Goal: Obtain resource: Download file/media

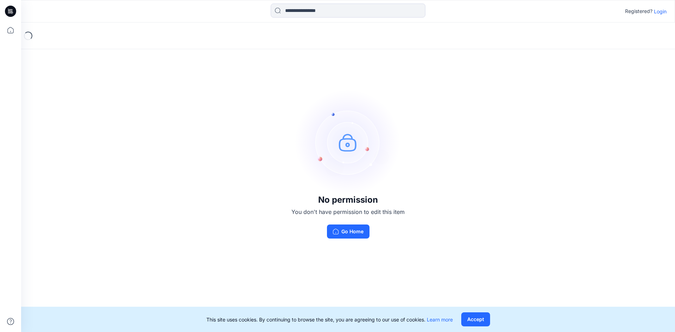
click at [659, 12] on p "Login" at bounding box center [660, 11] width 13 height 7
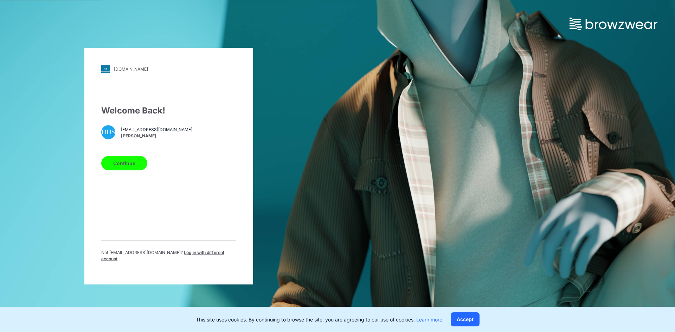
click at [129, 175] on div "Welcome Back! DDS [EMAIL_ADDRESS][DOMAIN_NAME] [PERSON_NAME] Continue Not [EMAI…" at bounding box center [168, 186] width 135 height 164
click at [128, 166] on button "Continue" at bounding box center [124, 163] width 46 height 14
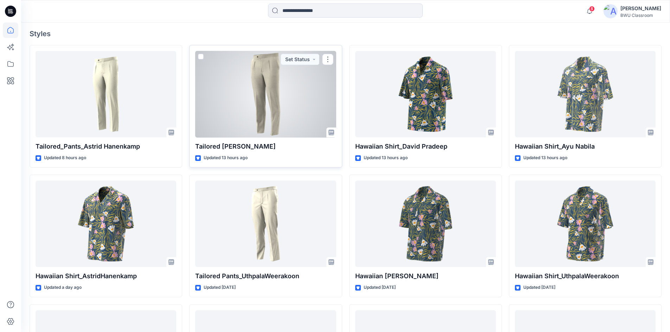
scroll to position [176, 0]
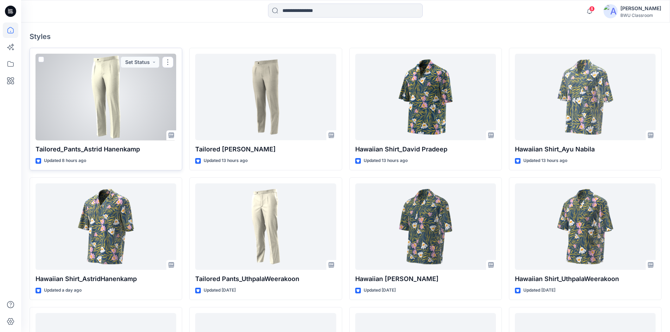
click at [126, 123] on div at bounding box center [106, 97] width 141 height 87
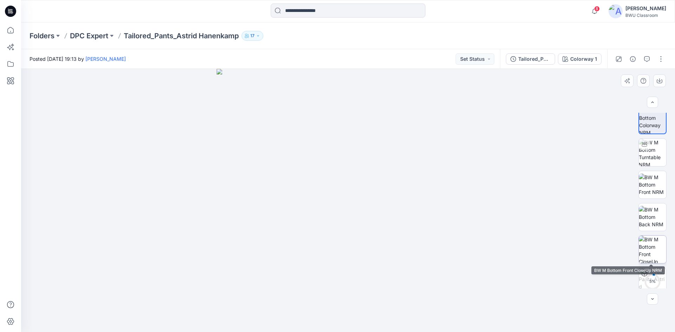
scroll to position [14, 0]
drag, startPoint x: 418, startPoint y: 272, endPoint x: 389, endPoint y: 273, distance: 29.2
click at [389, 273] on img at bounding box center [348, 200] width 263 height 263
drag, startPoint x: 429, startPoint y: 249, endPoint x: 357, endPoint y: 244, distance: 73.0
drag, startPoint x: 264, startPoint y: 230, endPoint x: 328, endPoint y: 245, distance: 66.1
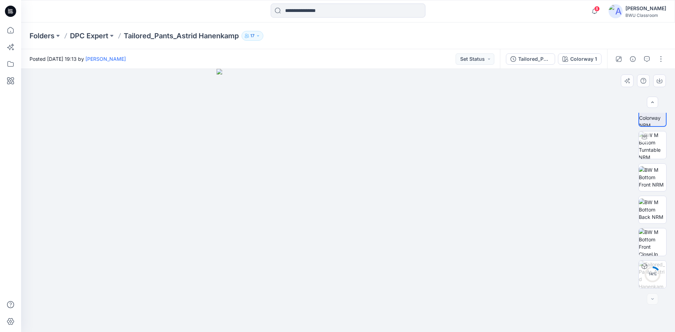
click at [328, 245] on img at bounding box center [348, 200] width 263 height 263
click at [344, 242] on img at bounding box center [348, 200] width 263 height 263
click at [388, 293] on img at bounding box center [348, 200] width 263 height 263
click at [350, 299] on img at bounding box center [348, 200] width 263 height 263
click at [378, 171] on img at bounding box center [348, 200] width 263 height 263
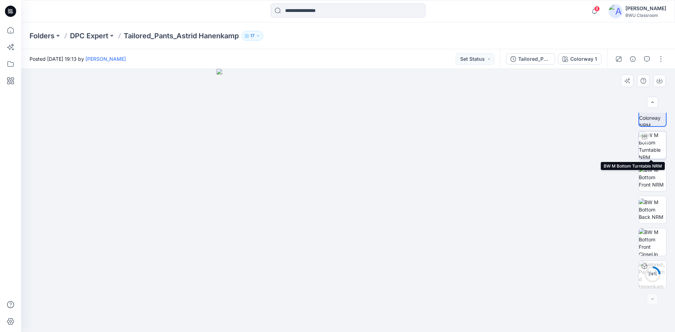
click at [657, 147] on img at bounding box center [652, 145] width 27 height 27
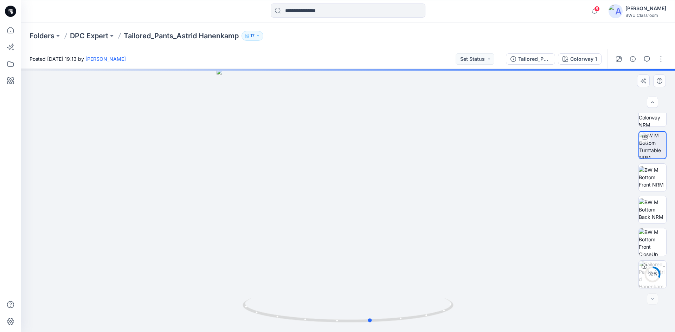
drag, startPoint x: 395, startPoint y: 324, endPoint x: 206, endPoint y: 302, distance: 189.4
click at [206, 302] on div at bounding box center [348, 200] width 654 height 263
click at [89, 35] on p "DPC Expert" at bounding box center [89, 36] width 38 height 10
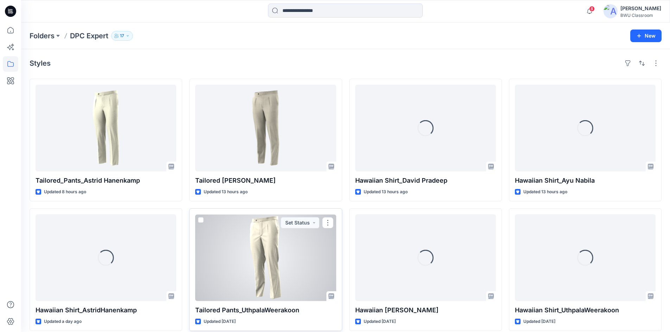
click at [251, 244] on div at bounding box center [265, 258] width 141 height 87
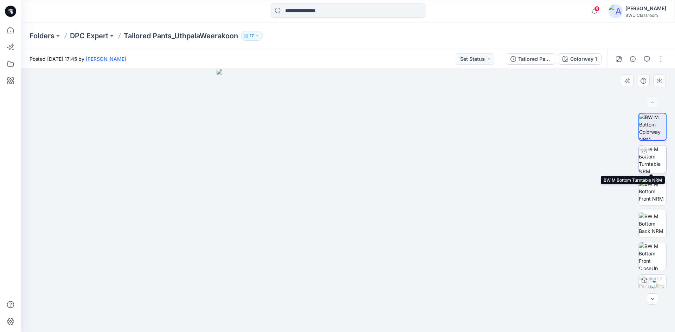
click at [650, 155] on img at bounding box center [652, 159] width 27 height 27
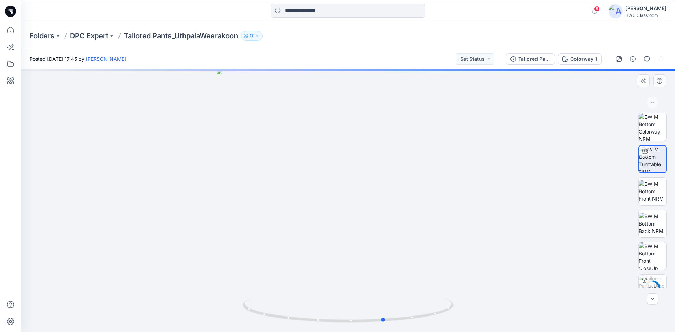
drag, startPoint x: 395, startPoint y: 321, endPoint x: 220, endPoint y: 292, distance: 176.8
click at [220, 292] on div at bounding box center [348, 200] width 654 height 263
click at [81, 32] on p "DPC Expert" at bounding box center [89, 36] width 38 height 10
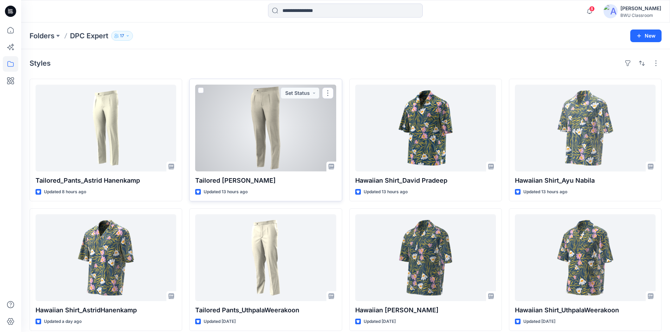
click at [279, 119] on div at bounding box center [265, 128] width 141 height 87
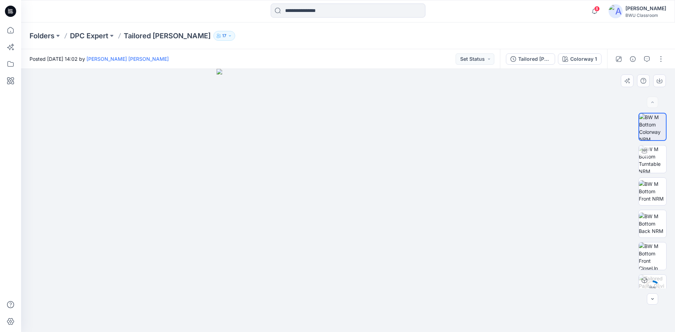
drag, startPoint x: 334, startPoint y: 283, endPoint x: 330, endPoint y: 284, distance: 4.2
click at [330, 284] on img at bounding box center [348, 200] width 263 height 263
drag, startPoint x: 363, startPoint y: 301, endPoint x: 294, endPoint y: 282, distance: 72.2
click at [294, 282] on img at bounding box center [348, 200] width 263 height 263
click at [656, 155] on img at bounding box center [652, 159] width 27 height 27
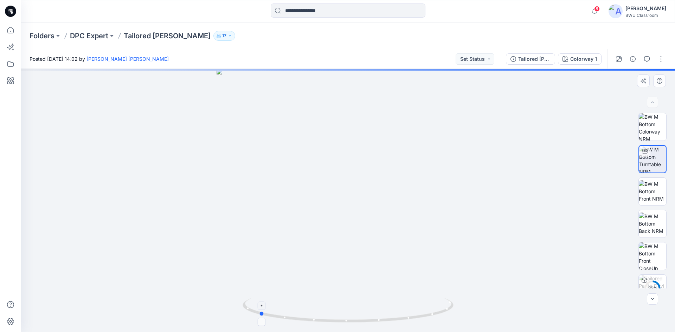
drag, startPoint x: 380, startPoint y: 323, endPoint x: 291, endPoint y: 319, distance: 89.4
click at [291, 319] on icon at bounding box center [349, 311] width 213 height 26
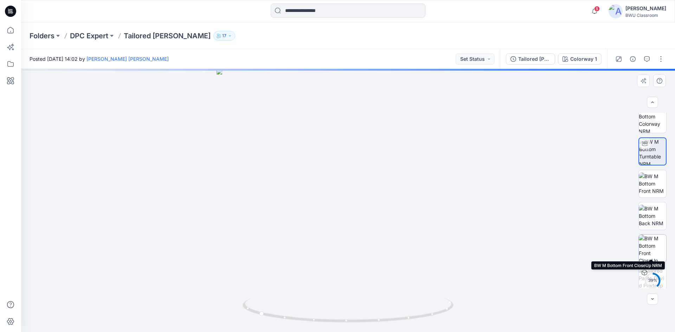
scroll to position [14, 0]
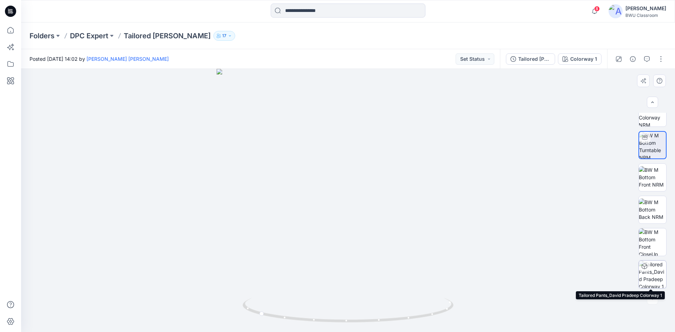
click at [645, 276] on img at bounding box center [652, 274] width 27 height 27
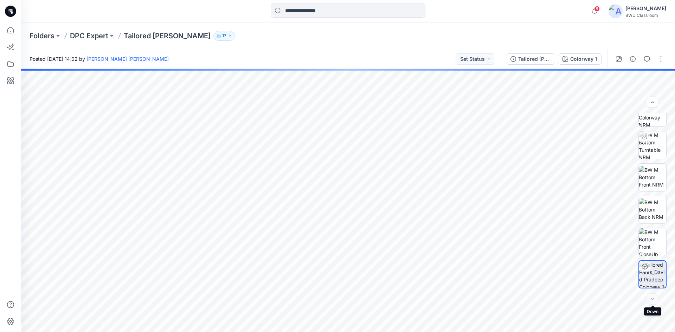
click at [651, 303] on div at bounding box center [652, 299] width 11 height 11
click at [657, 246] on img at bounding box center [652, 242] width 27 height 27
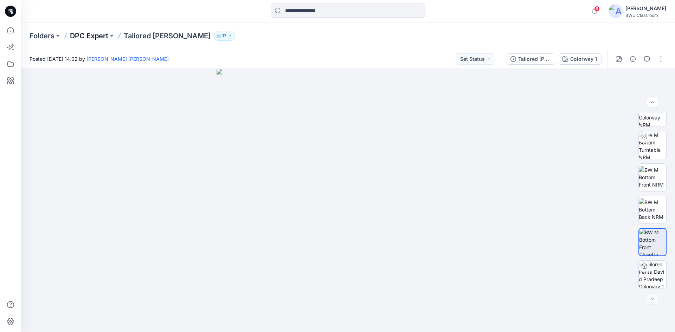
click at [95, 34] on p "DPC Expert" at bounding box center [89, 36] width 38 height 10
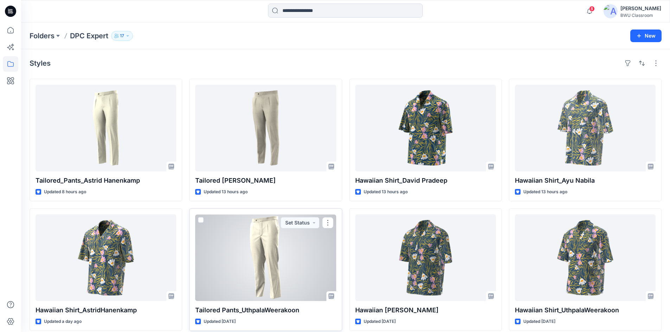
click at [276, 262] on div at bounding box center [265, 258] width 141 height 87
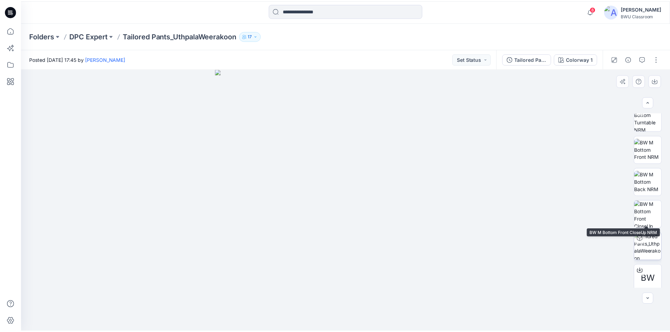
scroll to position [46, 0]
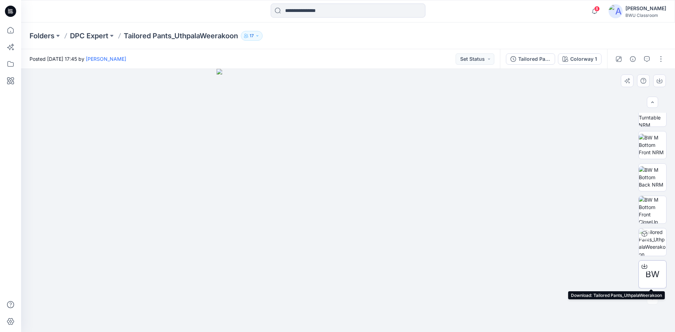
click at [644, 266] on icon at bounding box center [645, 267] width 6 height 6
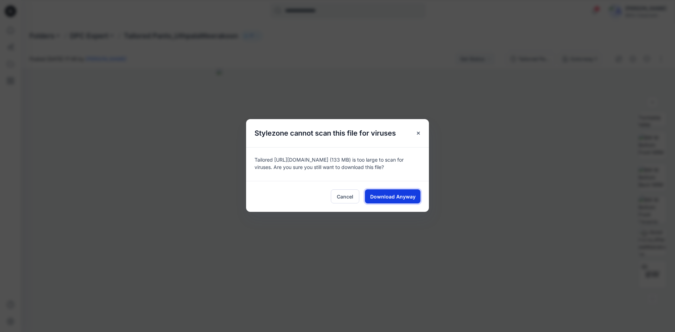
click at [411, 197] on span "Download Anyway" at bounding box center [392, 196] width 45 height 7
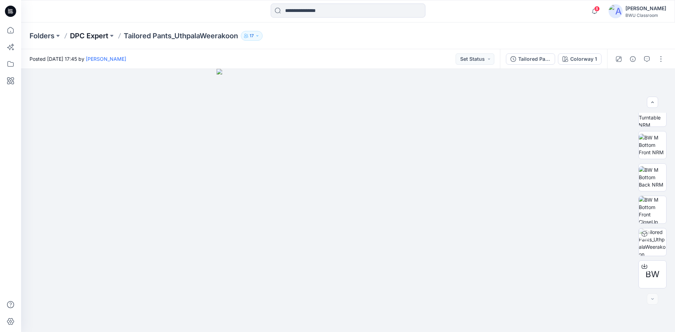
click at [93, 33] on p "DPC Expert" at bounding box center [89, 36] width 38 height 10
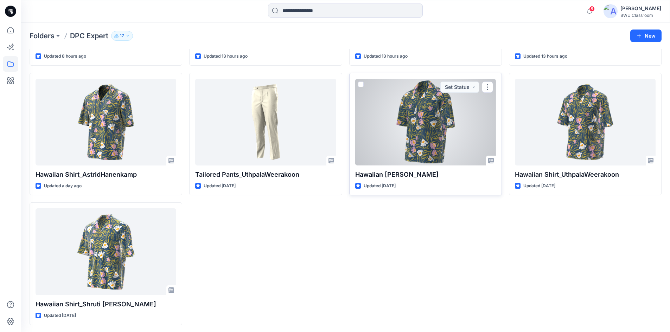
scroll to position [137, 0]
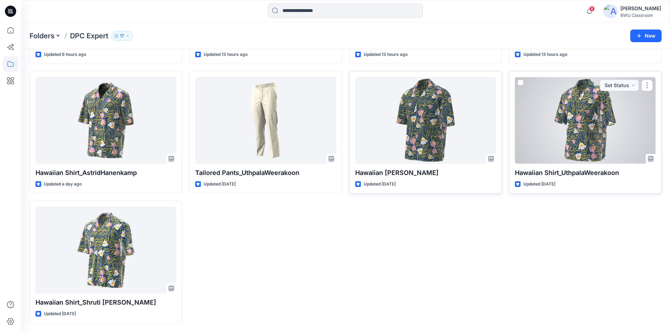
click at [568, 129] on div at bounding box center [585, 120] width 141 height 87
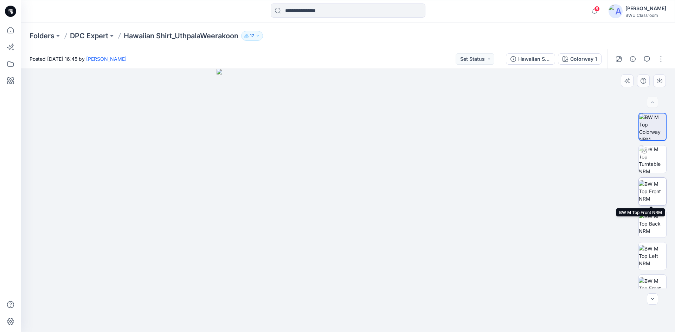
click at [652, 187] on img at bounding box center [652, 191] width 27 height 22
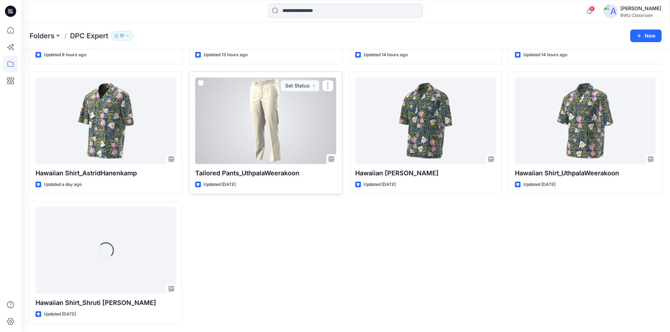
scroll to position [137, 0]
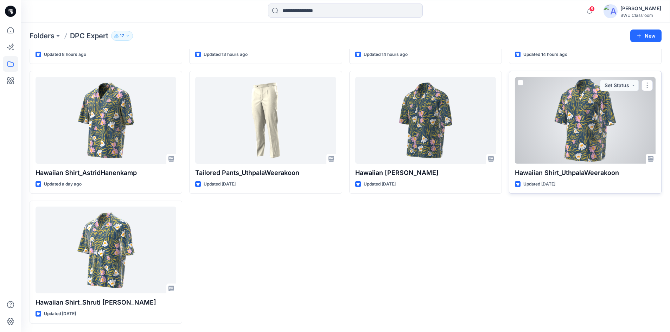
click at [534, 125] on div at bounding box center [585, 120] width 141 height 87
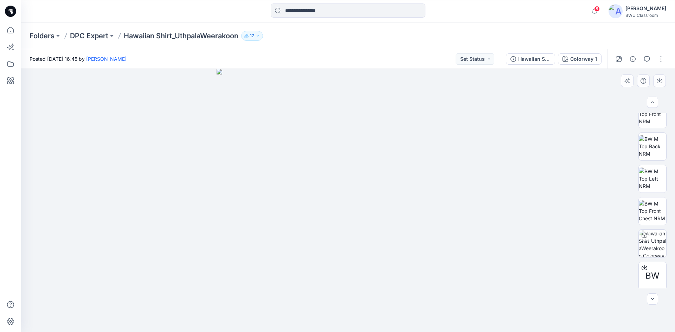
scroll to position [79, 0]
click at [643, 267] on icon at bounding box center [645, 267] width 6 height 6
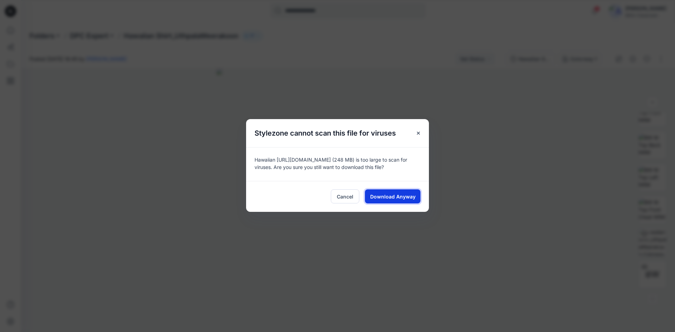
click at [399, 198] on span "Download Anyway" at bounding box center [392, 196] width 45 height 7
